Goal: Task Accomplishment & Management: Manage account settings

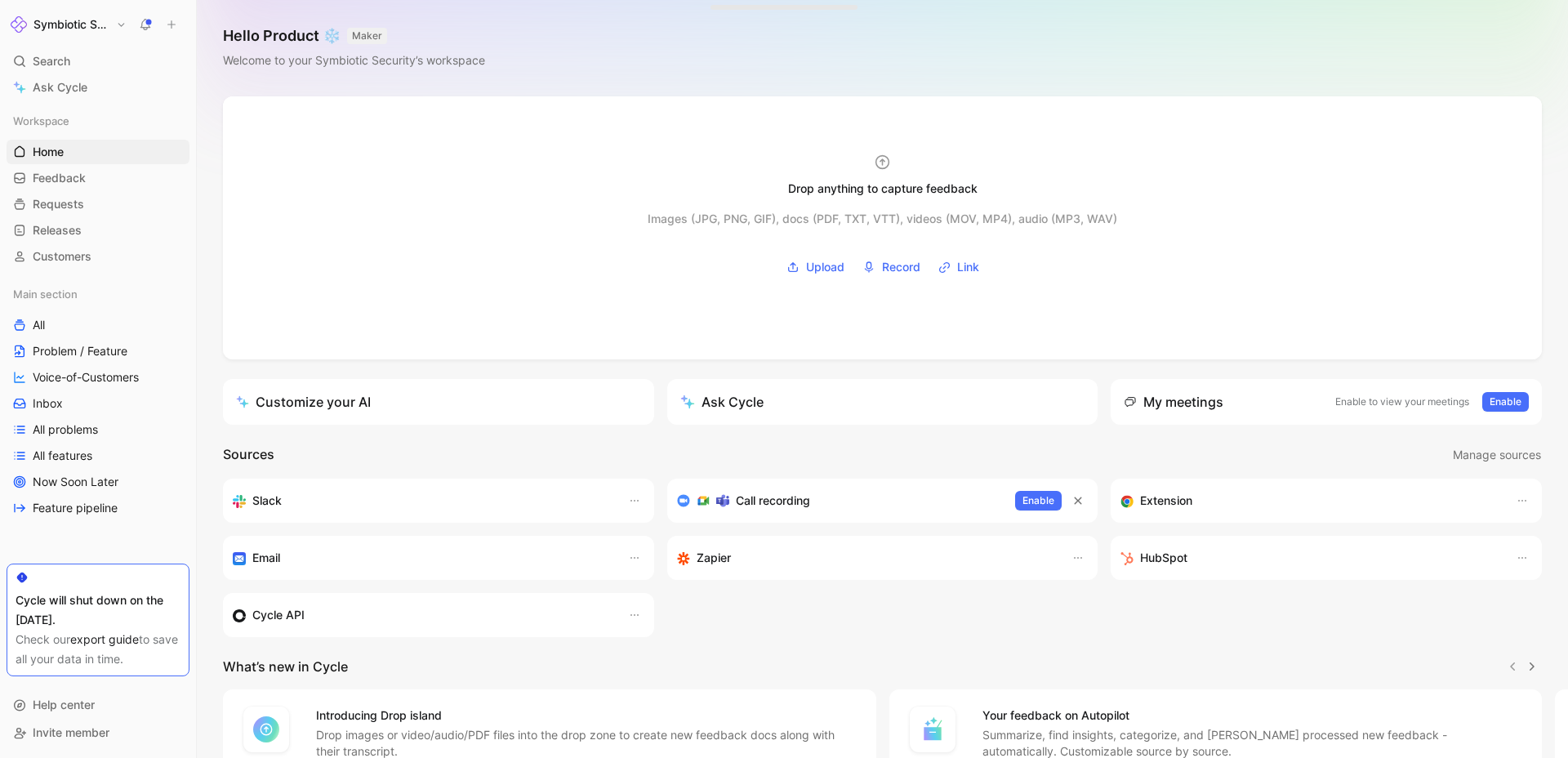
click at [96, 21] on h1 "Symbiotic Security" at bounding box center [71, 24] width 76 height 15
click at [99, 165] on div "Workspace settings G then S" at bounding box center [111, 168] width 201 height 26
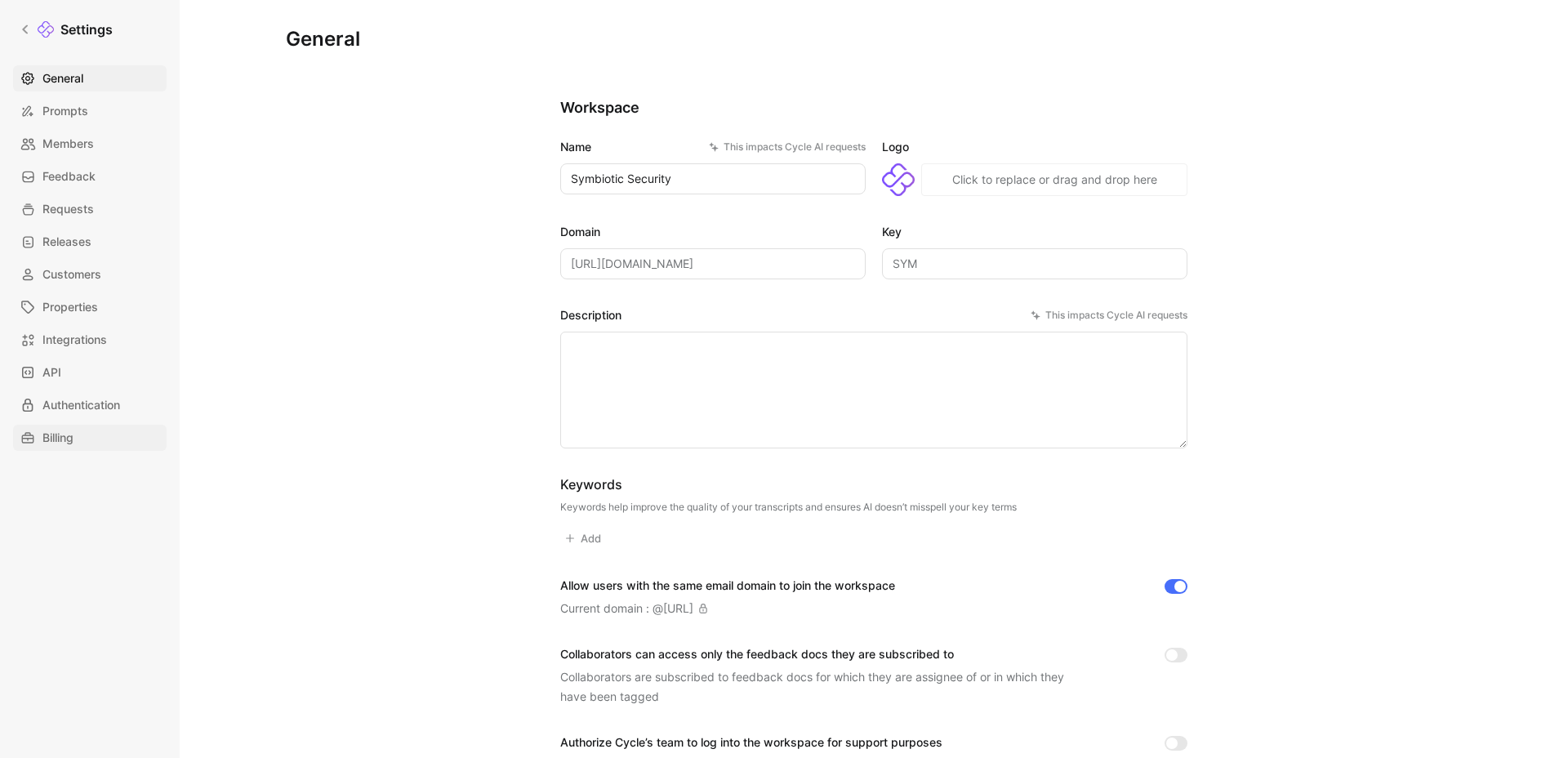
click at [66, 430] on span "Billing" at bounding box center [58, 437] width 31 height 20
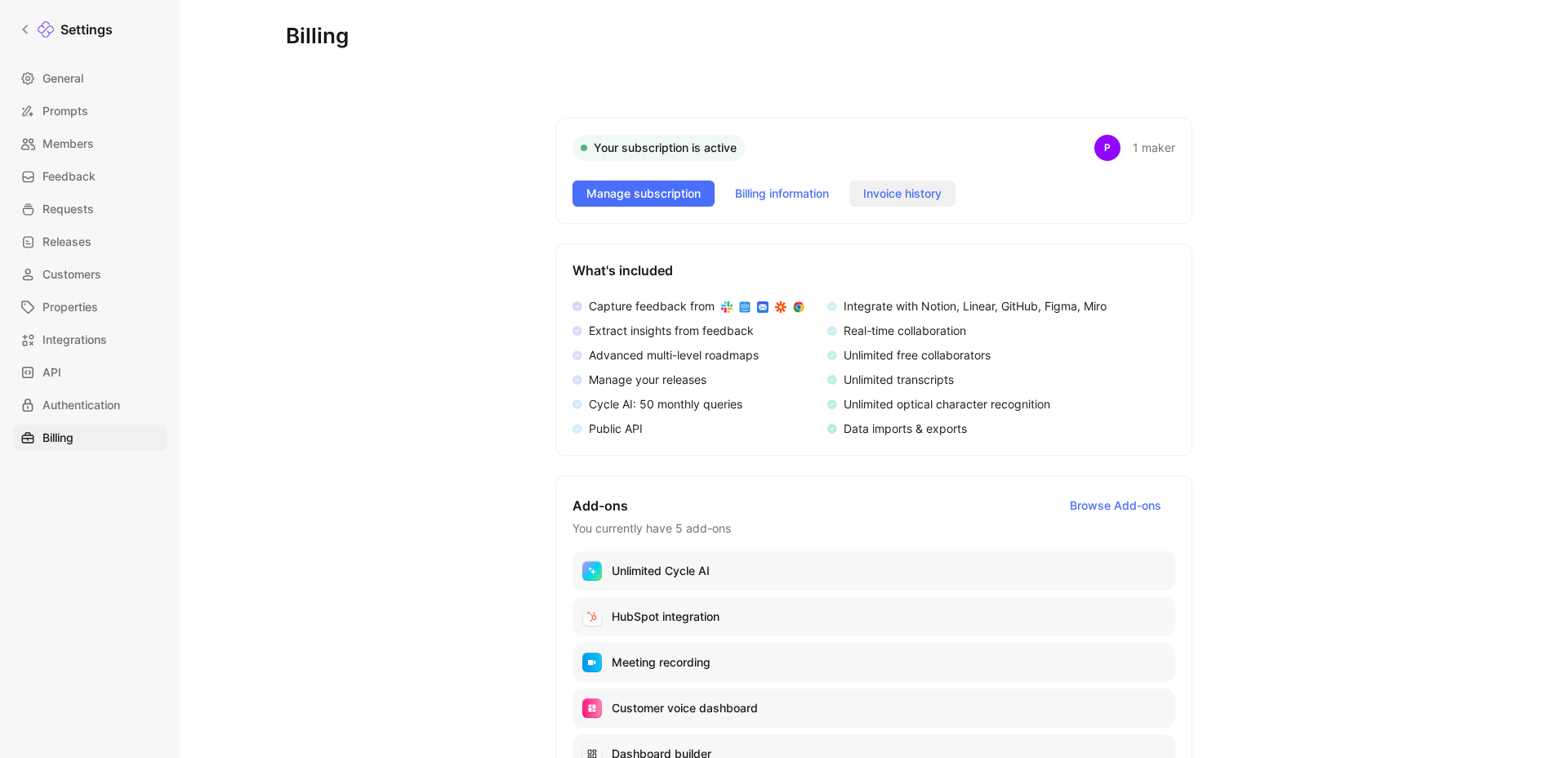
click at [895, 193] on span "Invoice history" at bounding box center [902, 193] width 78 height 20
click at [799, 196] on span "Billing information" at bounding box center [783, 193] width 94 height 20
click at [667, 188] on span "Manage subscription" at bounding box center [643, 193] width 115 height 20
